Goal: Find specific page/section: Find specific page/section

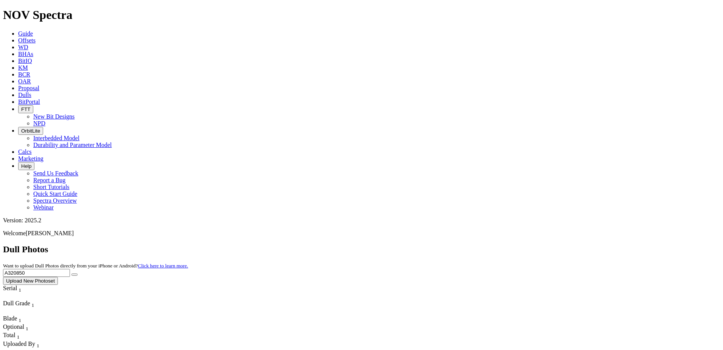
click at [70, 269] on input "A320850" at bounding box center [36, 273] width 67 height 8
paste input "15353"
click at [78, 273] on button "submit" at bounding box center [74, 274] width 6 height 2
click at [70, 269] on input "A315353" at bounding box center [36, 273] width 67 height 8
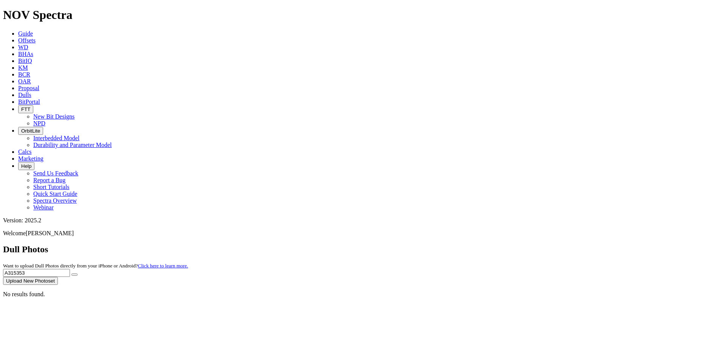
click at [70, 269] on input "A315353" at bounding box center [36, 273] width 67 height 8
paste input "025"
click at [75, 274] on icon "submit" at bounding box center [75, 274] width 0 height 0
click at [70, 269] on input "A315025" at bounding box center [36, 273] width 67 height 8
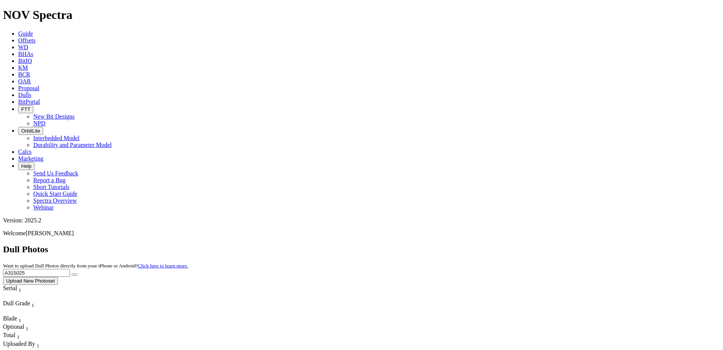
click at [70, 269] on input "A315025" at bounding box center [36, 273] width 67 height 8
paste input "9693"
type input "A319693"
click at [78, 273] on button "submit" at bounding box center [74, 274] width 6 height 2
